Goal: Communication & Community: Answer question/provide support

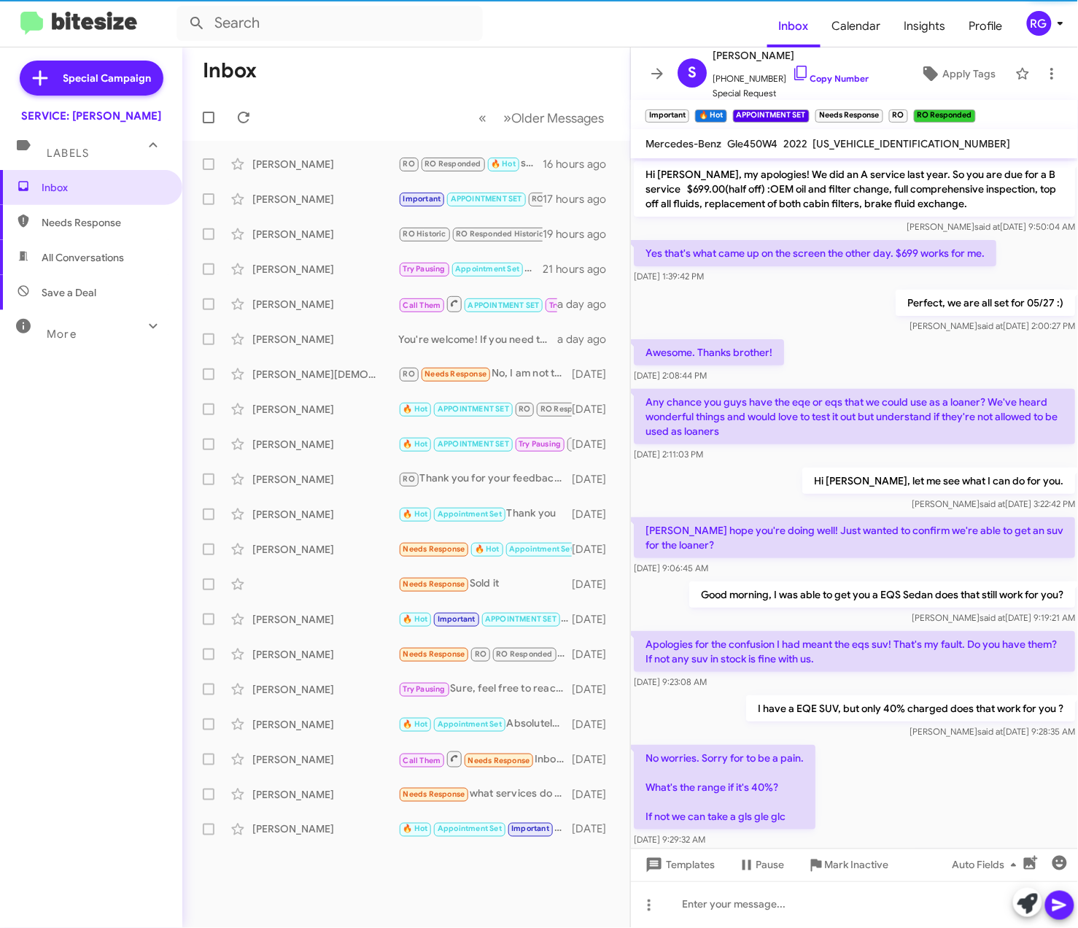
scroll to position [491, 0]
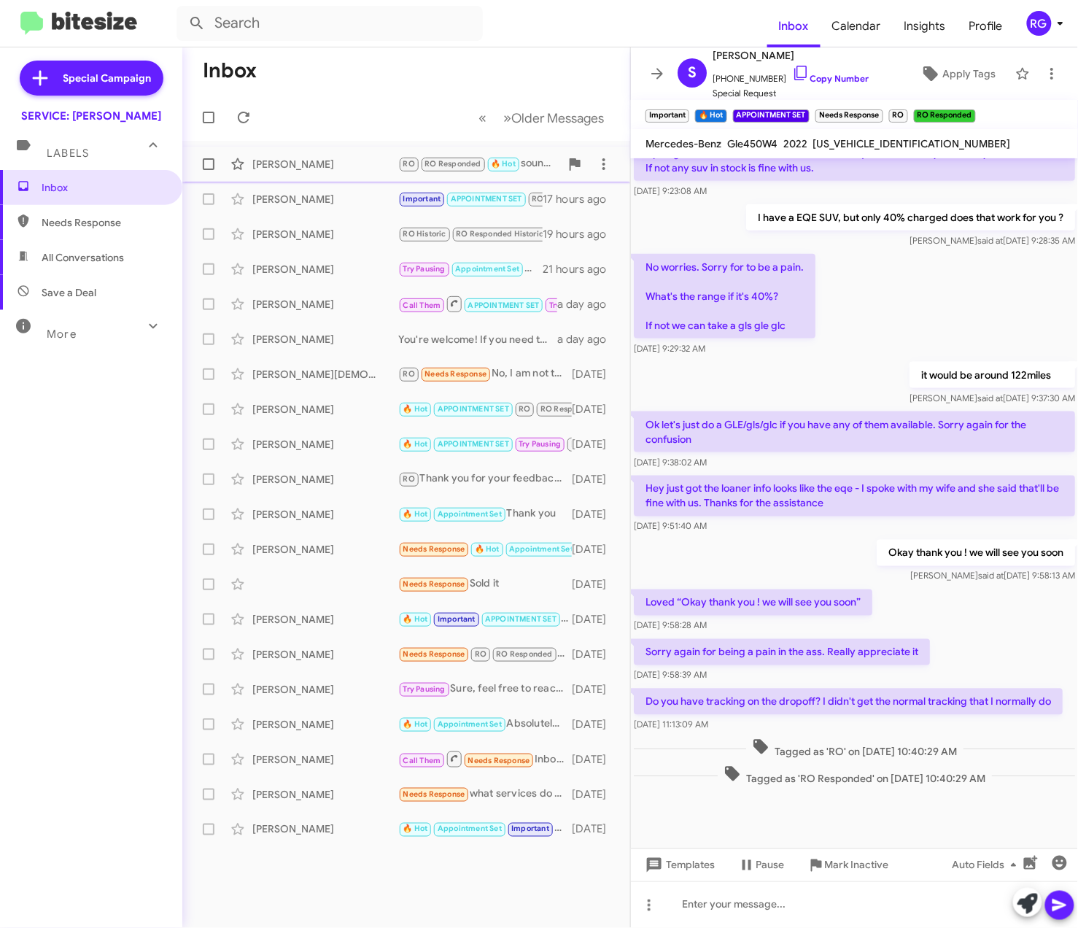
click at [458, 174] on div "[PERSON_NAME] RO Responded 🔥 Hot sounds good, let me know if you have any other…" at bounding box center [406, 164] width 424 height 29
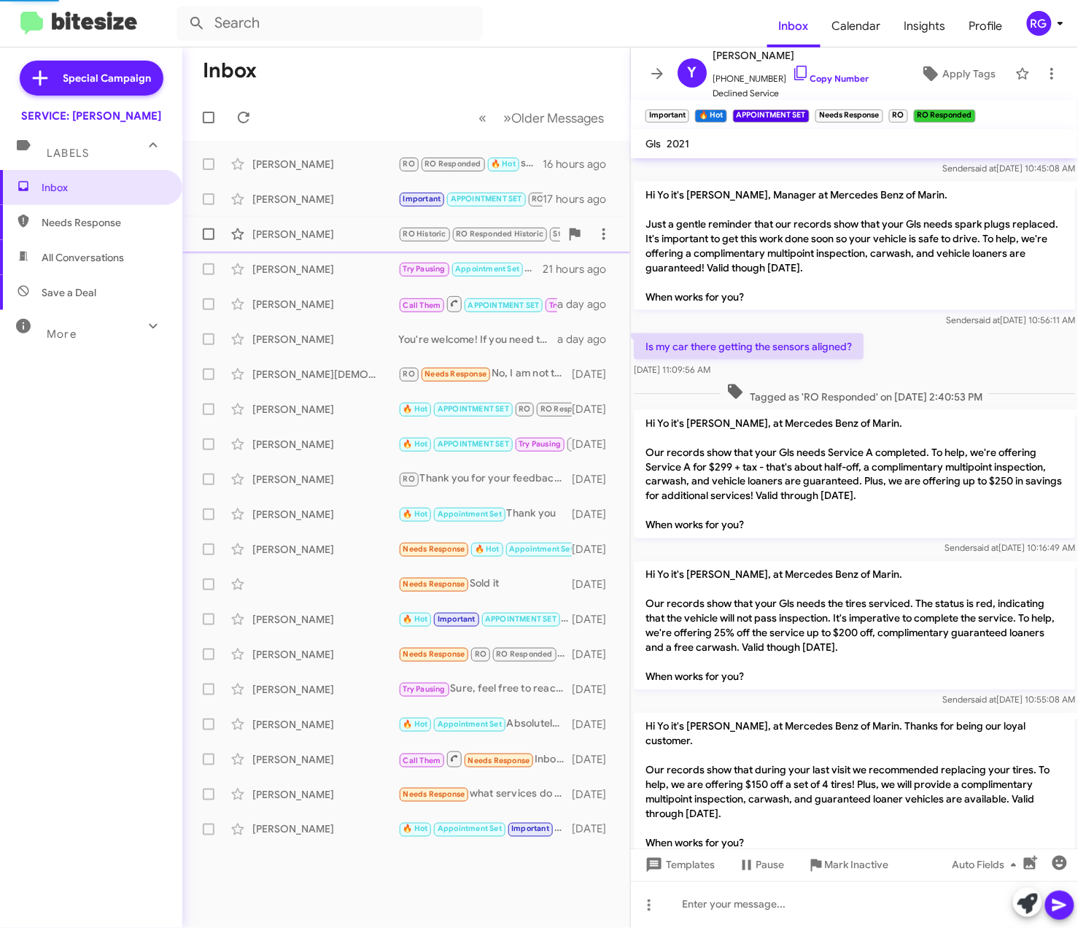
scroll to position [1007, 0]
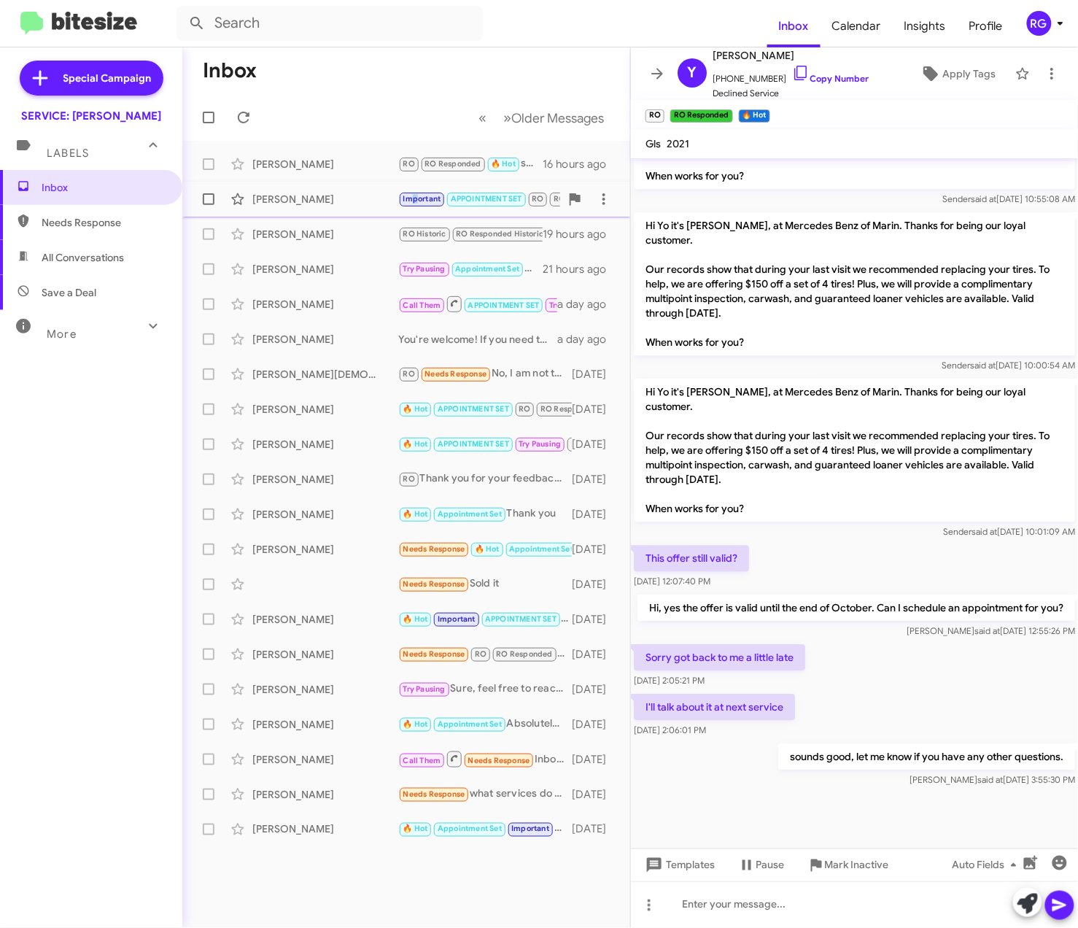
click at [412, 193] on small "Important" at bounding box center [422, 200] width 44 height 14
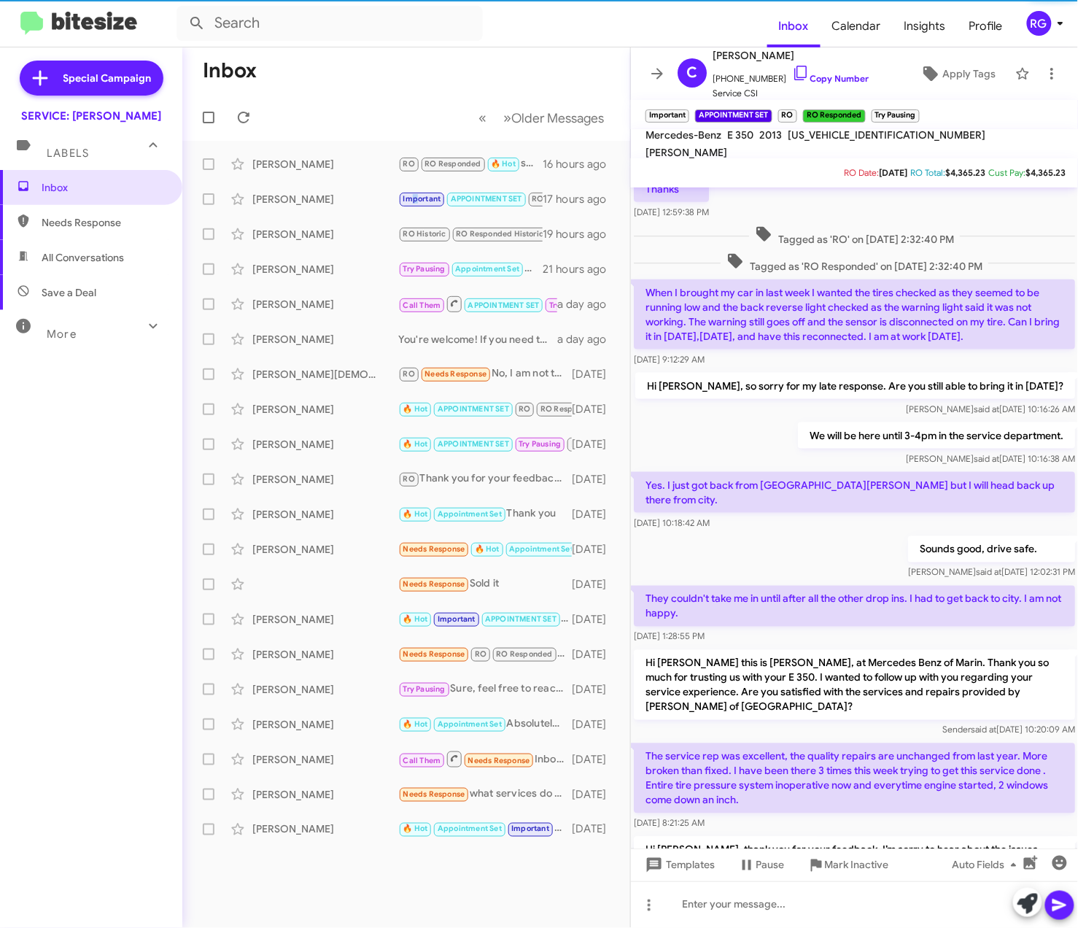
scroll to position [736, 0]
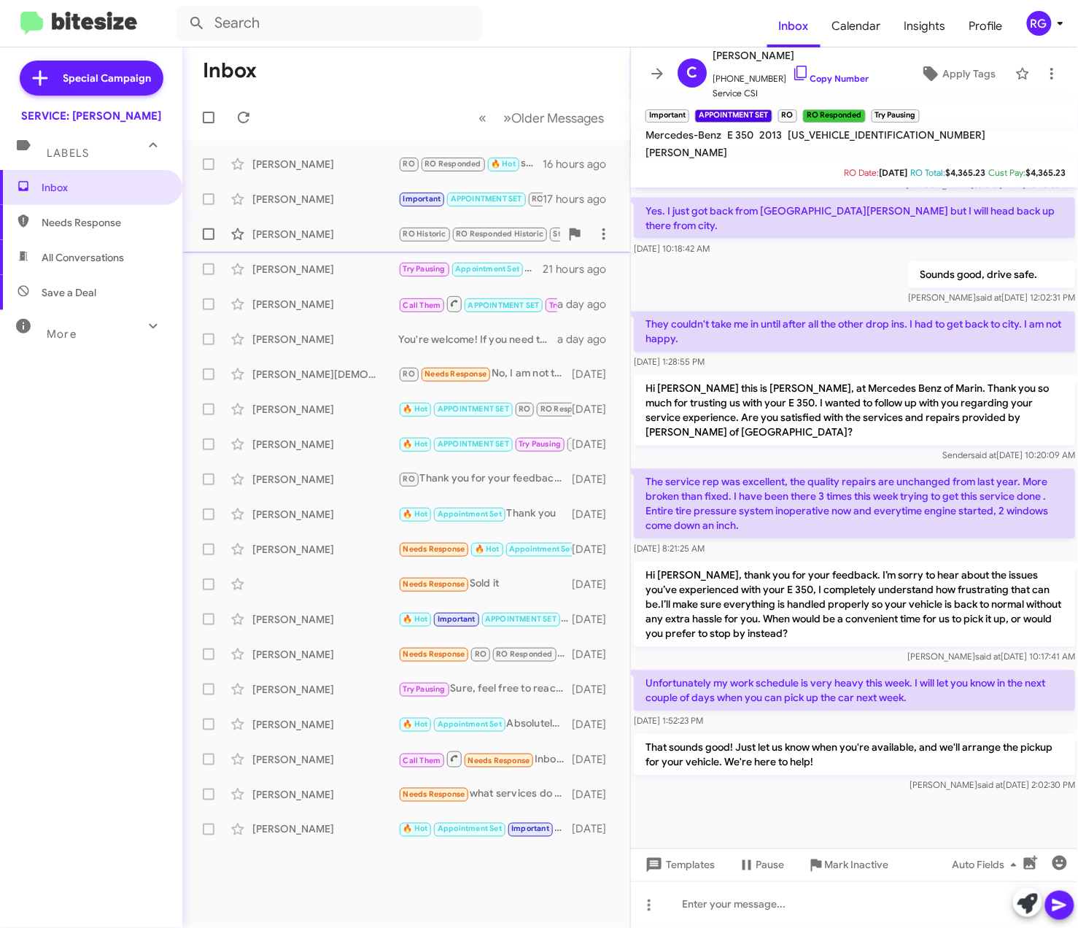
click at [296, 241] on div "[PERSON_NAME]" at bounding box center [325, 234] width 146 height 15
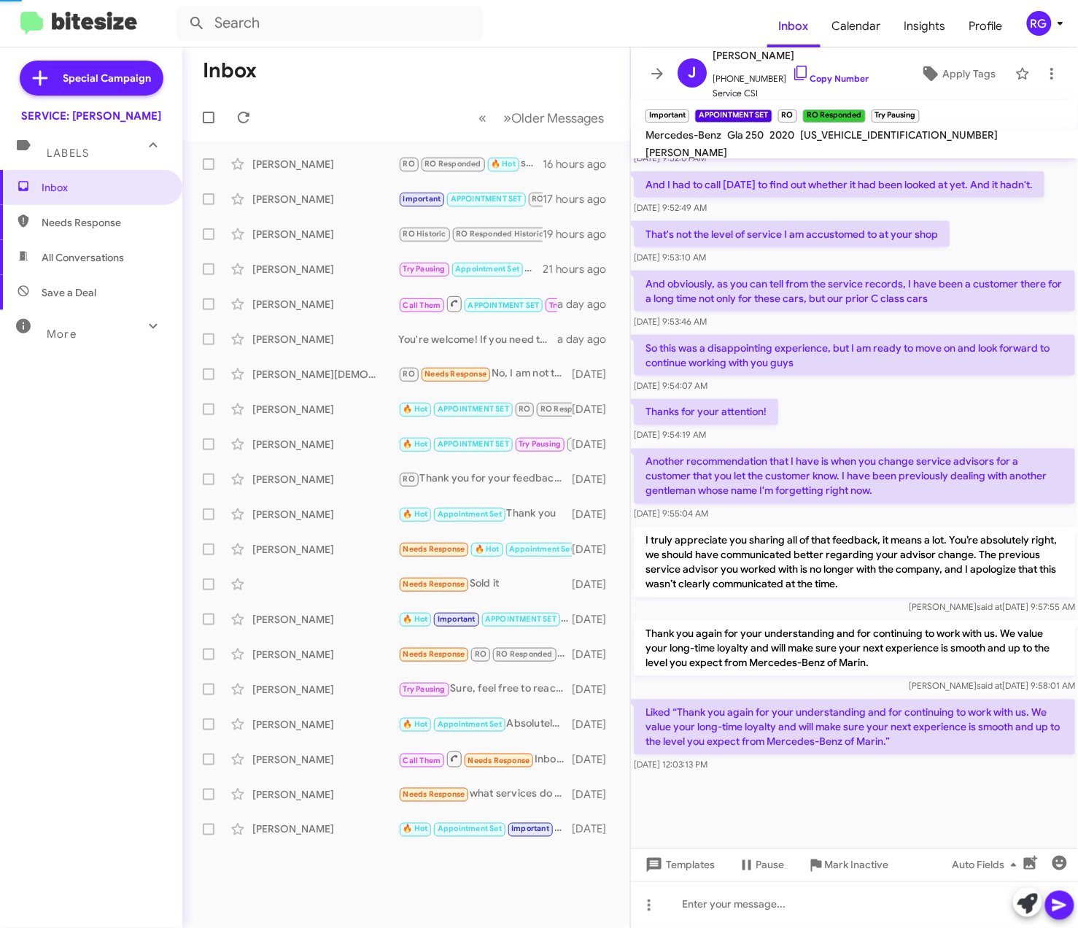
scroll to position [541, 0]
